Goal: Task Accomplishment & Management: Manage account settings

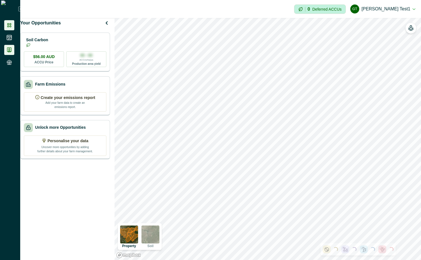
click at [8, 49] on icon at bounding box center [9, 50] width 6 height 6
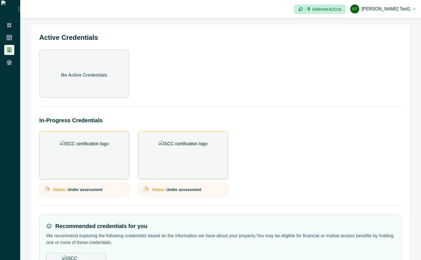
scroll to position [48, 0]
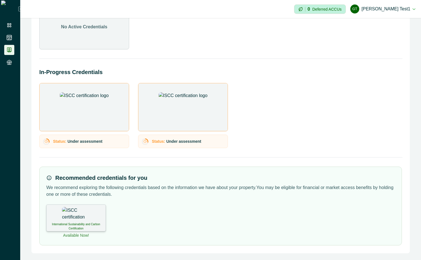
click at [91, 220] on div "International Sustainability and Carbon Certification" at bounding box center [75, 218] width 59 height 27
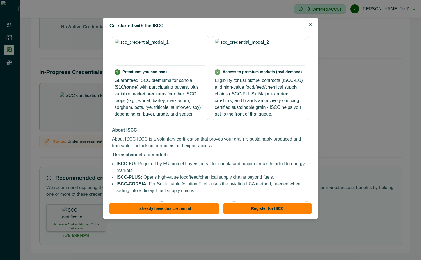
scroll to position [96, 0]
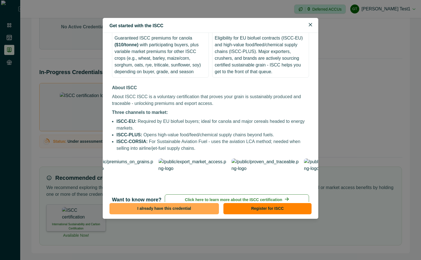
click at [186, 210] on button "I already have this credential" at bounding box center [163, 208] width 109 height 11
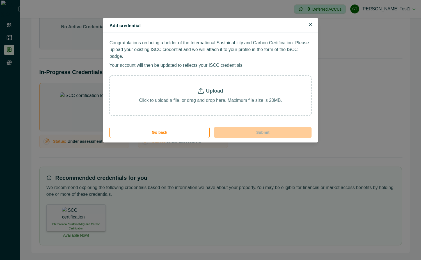
click at [211, 87] on p "Upload" at bounding box center [214, 91] width 17 height 8
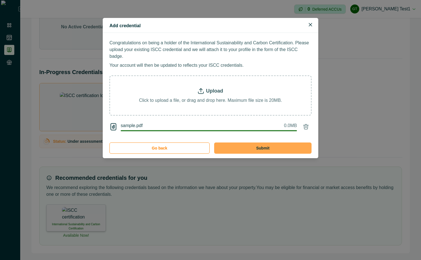
click at [249, 143] on button "Submit" at bounding box center [262, 148] width 97 height 11
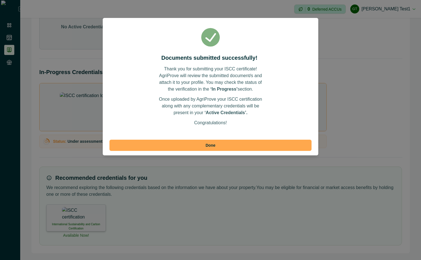
click at [248, 141] on button "Done" at bounding box center [210, 145] width 202 height 11
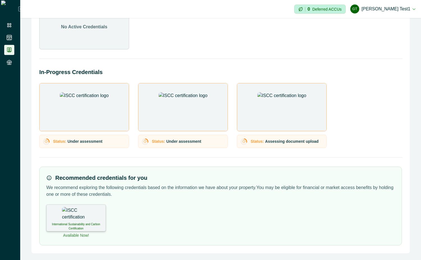
click at [81, 221] on div "International Sustainability and Carbon Certification" at bounding box center [75, 218] width 59 height 27
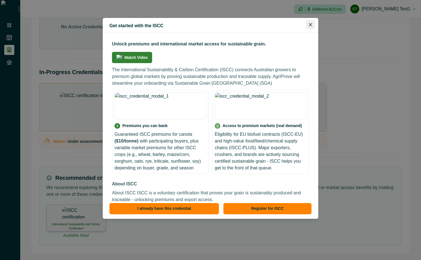
click at [311, 28] on button "Close" at bounding box center [310, 24] width 9 height 9
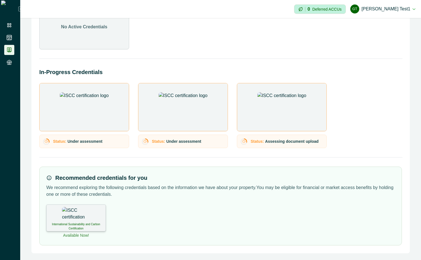
click at [399, 8] on button "Gt [PERSON_NAME] test1" at bounding box center [382, 8] width 65 height 13
click at [389, 29] on button "Sign out" at bounding box center [384, 24] width 62 height 9
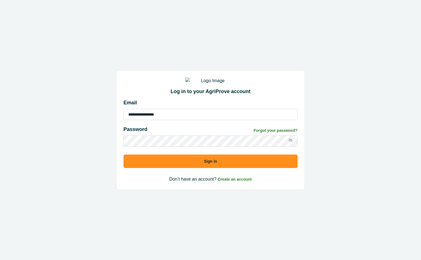
click at [239, 120] on input "**********" at bounding box center [210, 114] width 174 height 11
type input "**********"
click at [270, 168] on button "Sign in" at bounding box center [210, 161] width 174 height 13
